Goal: Understand process/instructions

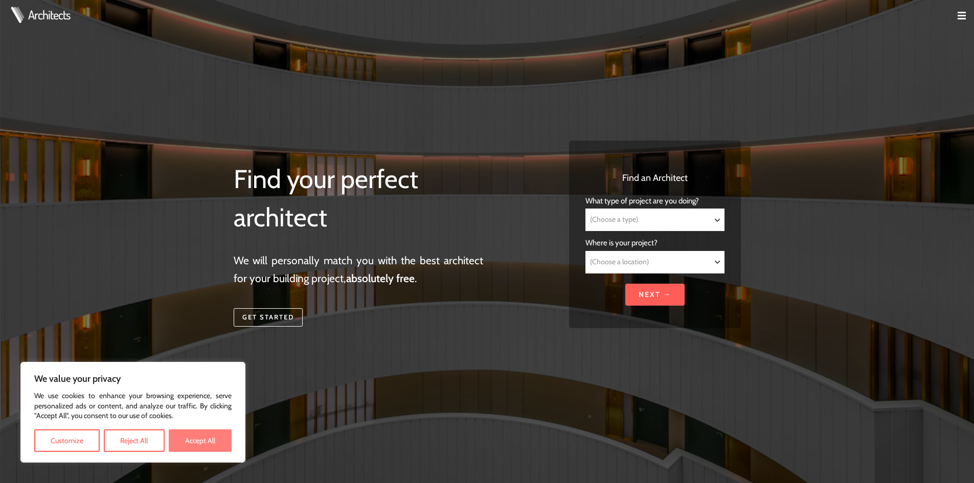
click at [197, 440] on button "Accept All" at bounding box center [200, 440] width 63 height 22
checkbox input "true"
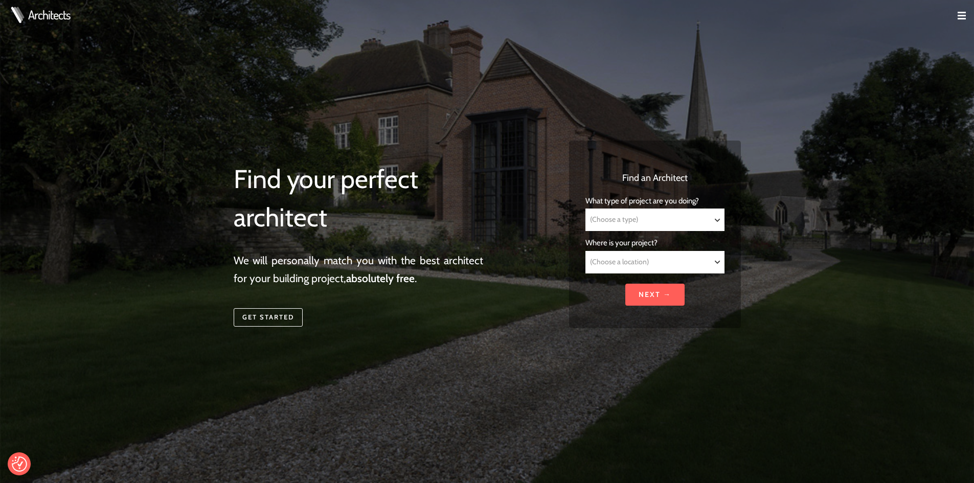
click at [701, 219] on select "(Choose a type) Residential Commercial Mixed use Conservation & Heritage Public…" at bounding box center [655, 219] width 138 height 21
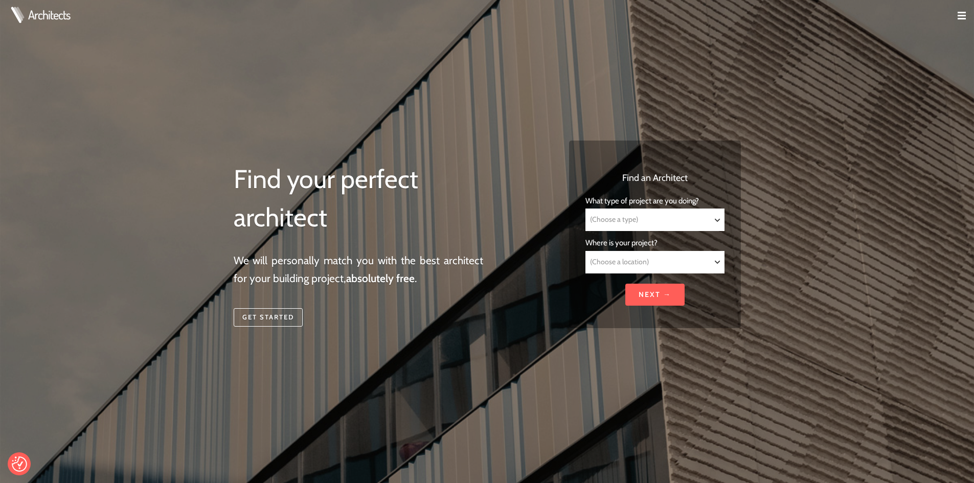
click at [762, 151] on div "Find your perfect architect We will personally match you with the best architec…" at bounding box center [487, 241] width 974 height 483
click at [692, 258] on select "(Choose a location) [GEOGRAPHIC_DATA] [GEOGRAPHIC_DATA] [GEOGRAPHIC_DATA] [GEOG…" at bounding box center [655, 261] width 138 height 21
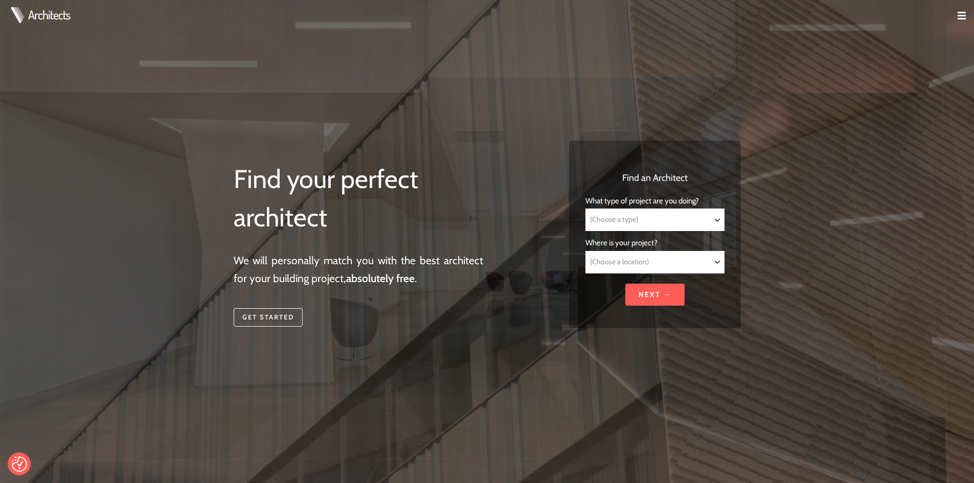
click at [833, 212] on div "Find your perfect architect We will personally match you with the best architec…" at bounding box center [487, 241] width 974 height 483
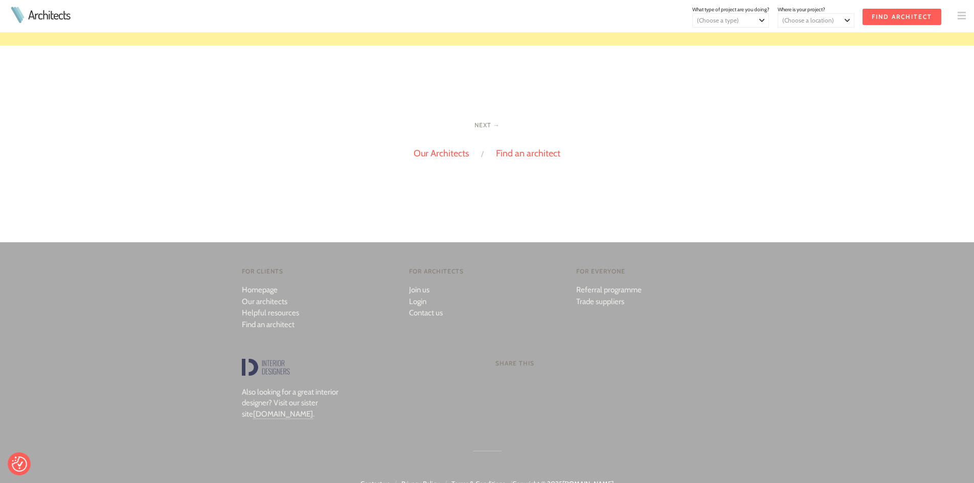
scroll to position [2238, 0]
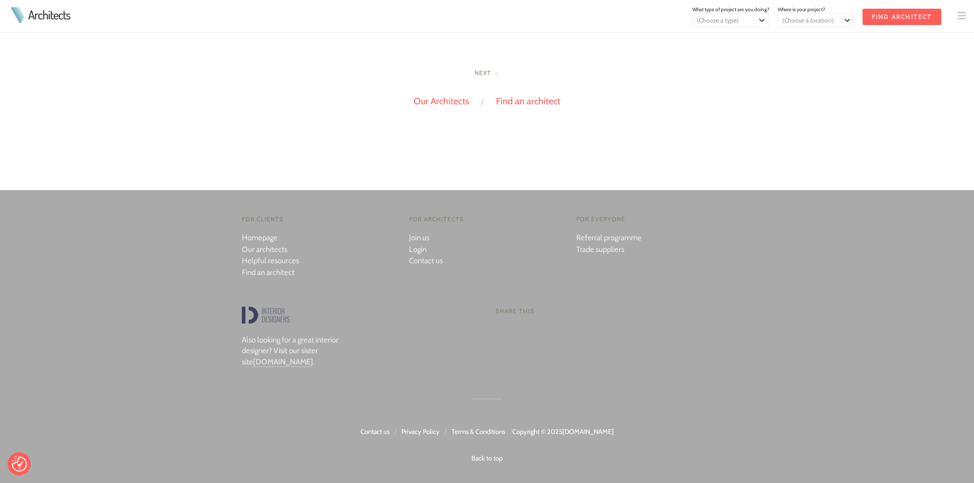
click at [469, 430] on link "Terms & Conditions" at bounding box center [478, 431] width 54 height 8
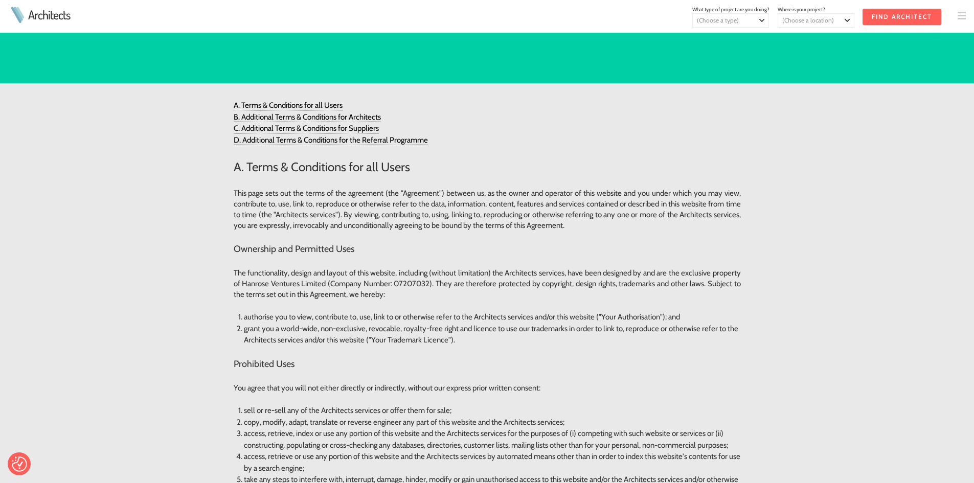
scroll to position [153, 0]
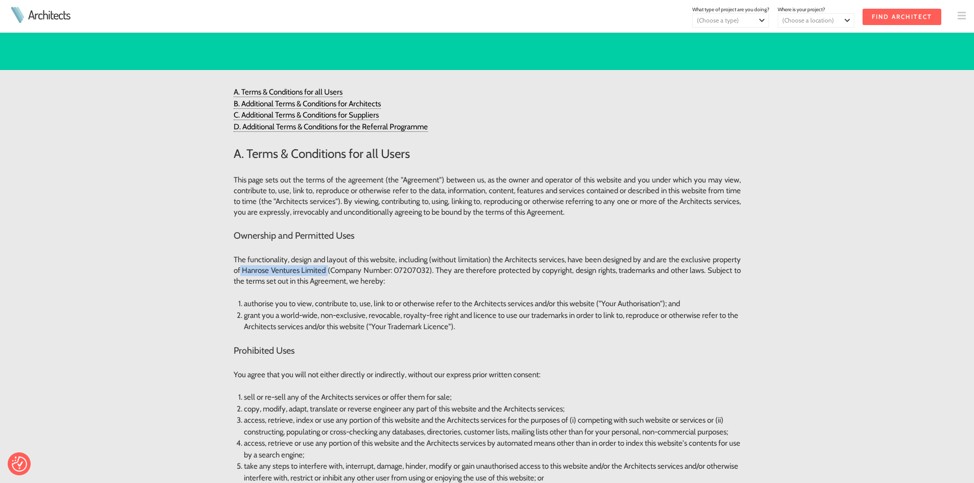
drag, startPoint x: 271, startPoint y: 270, endPoint x: 358, endPoint y: 271, distance: 87.4
click at [358, 271] on p "The functionality, design and layout of this website, including (without limita…" at bounding box center [487, 271] width 507 height 32
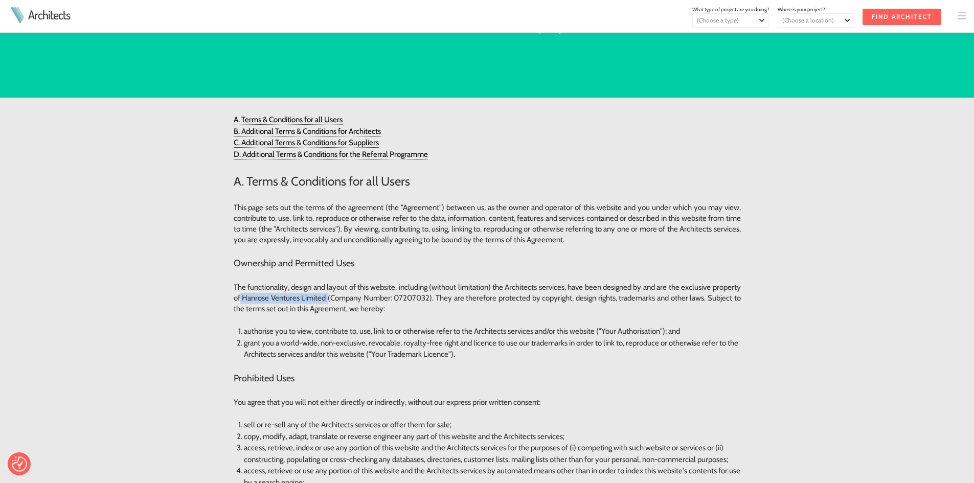
scroll to position [102, 0]
